Goal: Check status: Check status

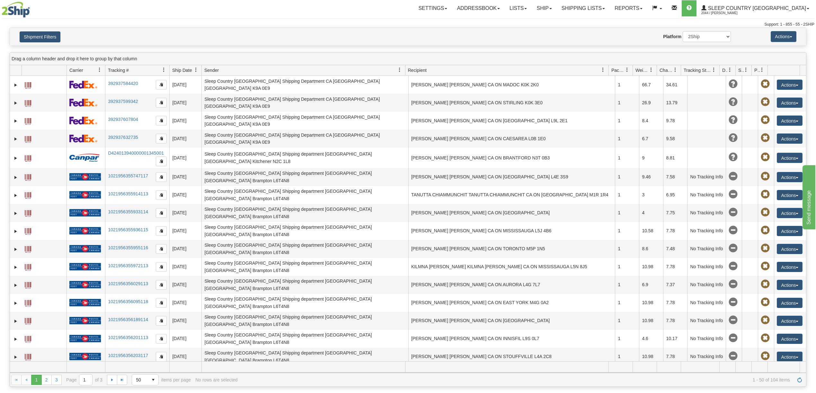
click at [30, 34] on button "Shipment Filters" at bounding box center [40, 36] width 41 height 11
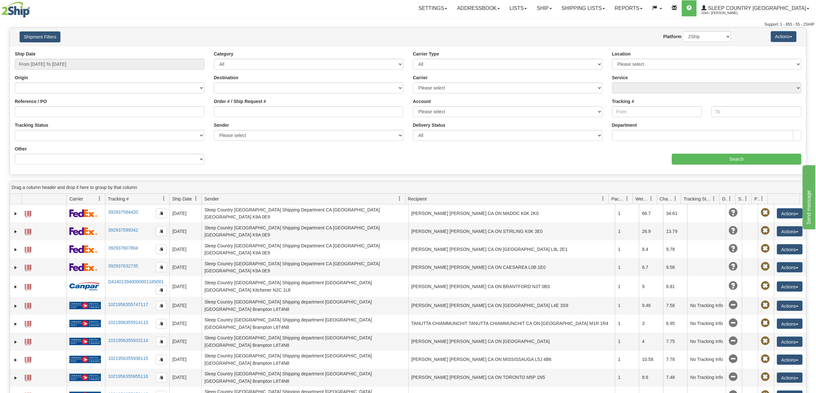
click at [30, 34] on button "Shipment Filters" at bounding box center [40, 36] width 41 height 11
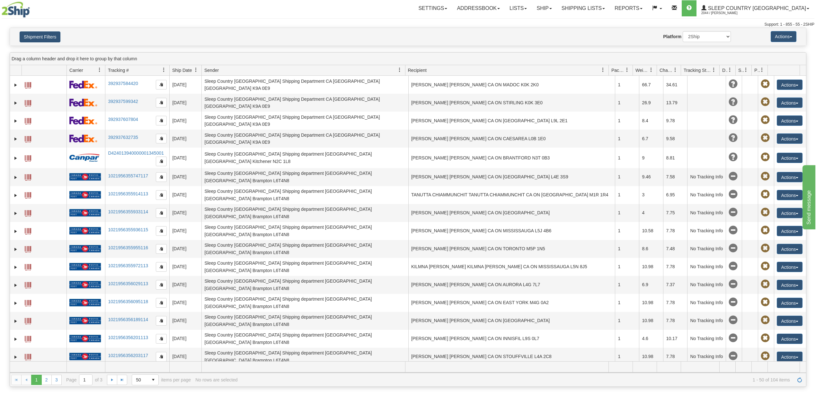
click at [30, 34] on button "Shipment Filters" at bounding box center [40, 36] width 41 height 11
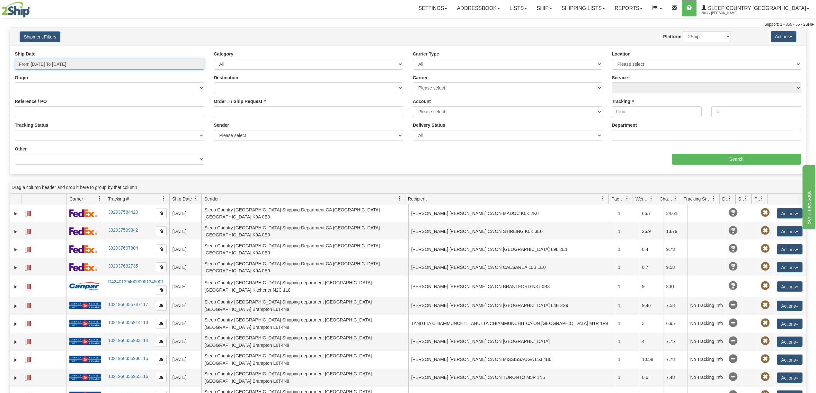
click at [57, 64] on input "From [DATE] To [DATE]" at bounding box center [110, 64] width 190 height 11
click at [34, 110] on li "Last 30 Days" at bounding box center [43, 110] width 51 height 9
type input "From [DATE] To [DATE]"
click at [234, 110] on input "Order # / Ship Request #" at bounding box center [309, 111] width 190 height 11
paste input "9000I071378"
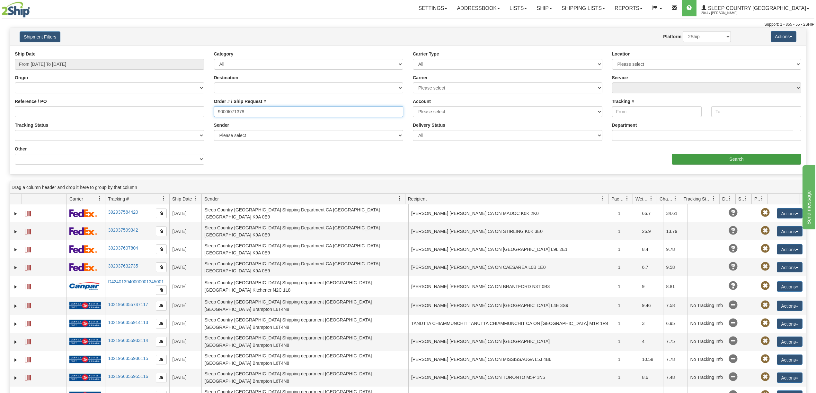
type input "9000I071378"
click at [741, 161] on input "Search" at bounding box center [736, 159] width 129 height 11
